Goal: Find specific page/section: Find specific page/section

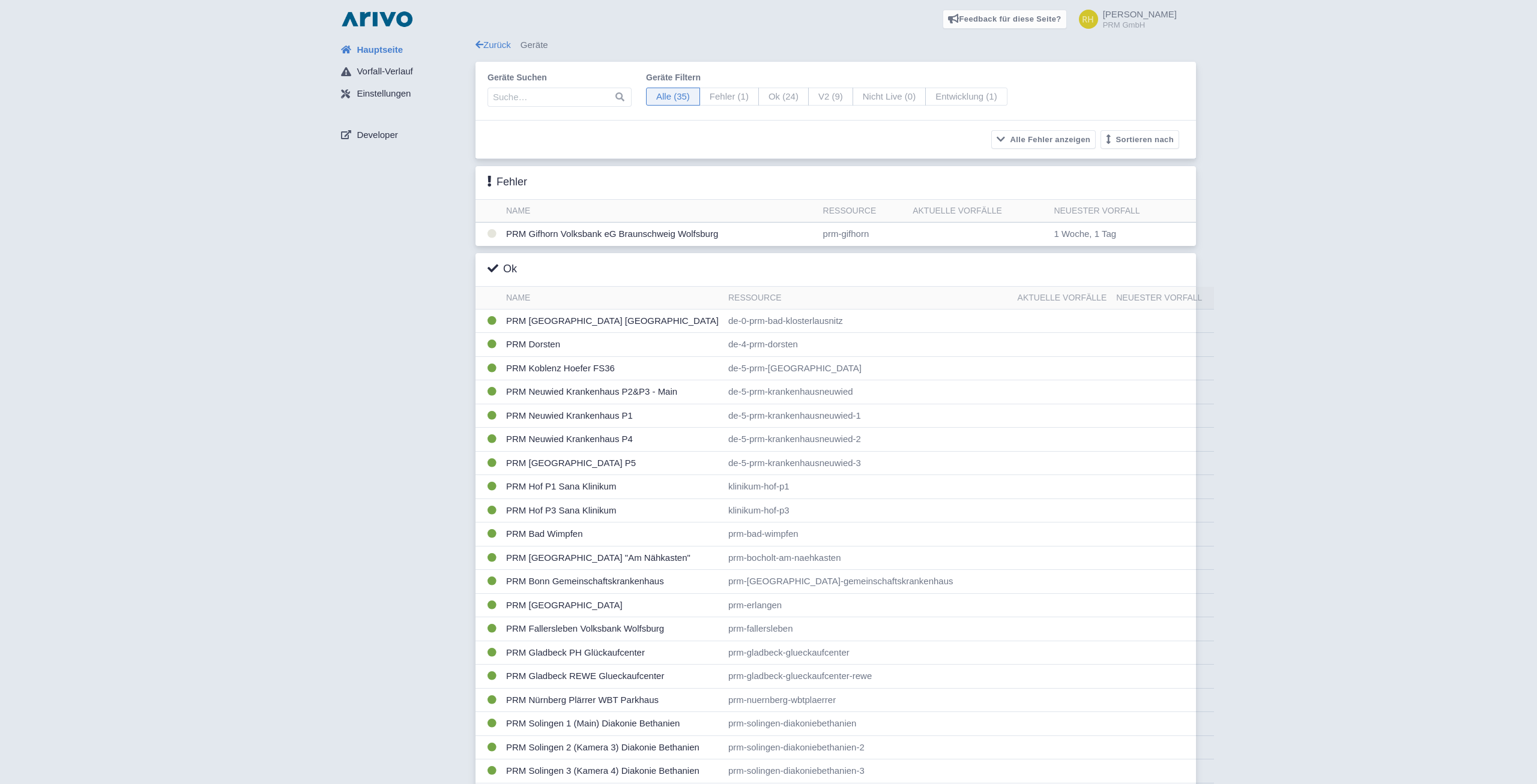
click at [567, 98] on input "search" at bounding box center [560, 98] width 144 height 19
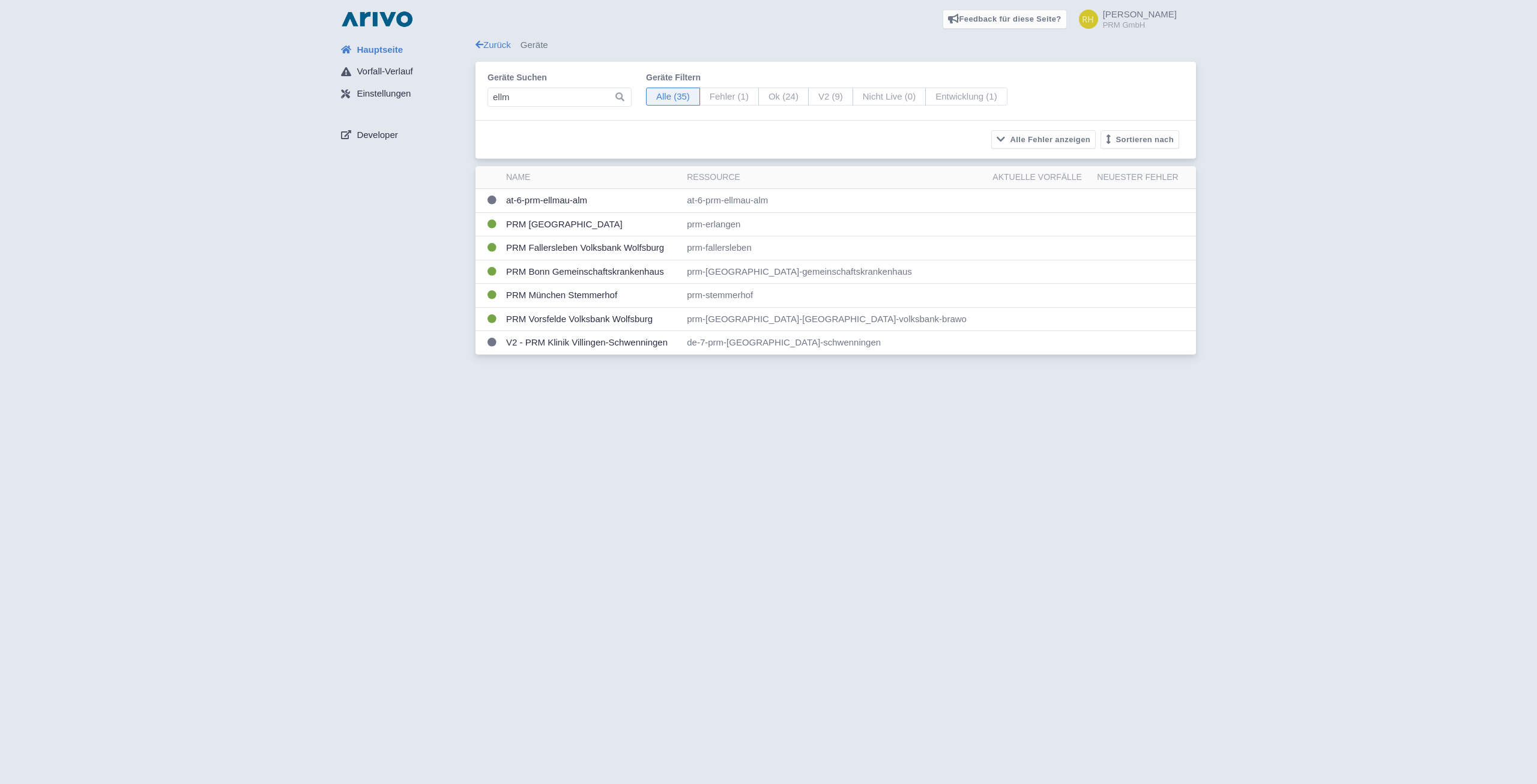
type input "ellm"
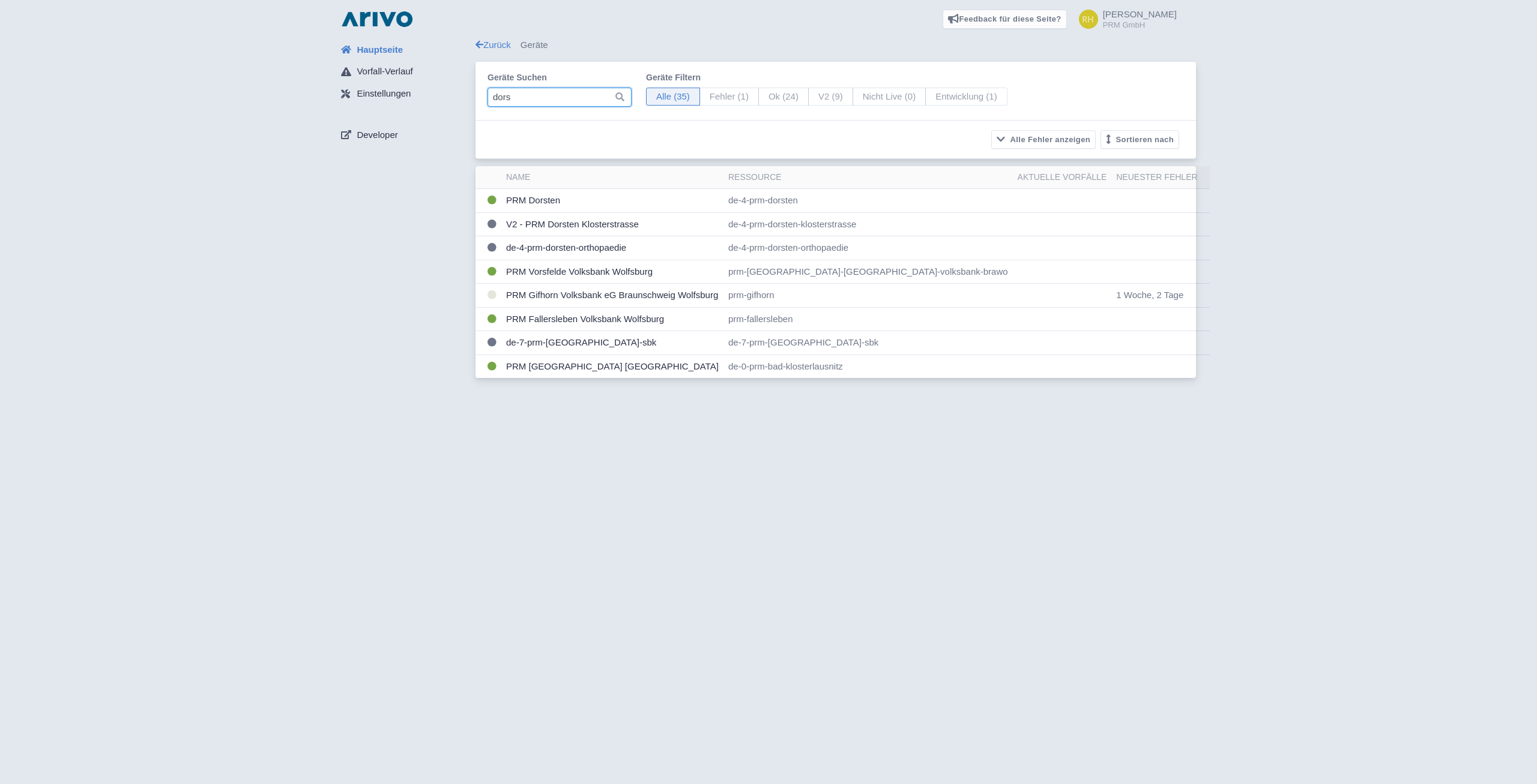
type input "dors"
click at [547, 98] on input "dors" at bounding box center [560, 98] width 144 height 19
click at [546, 98] on input "dors" at bounding box center [560, 98] width 144 height 19
